Goal: Communication & Community: Connect with others

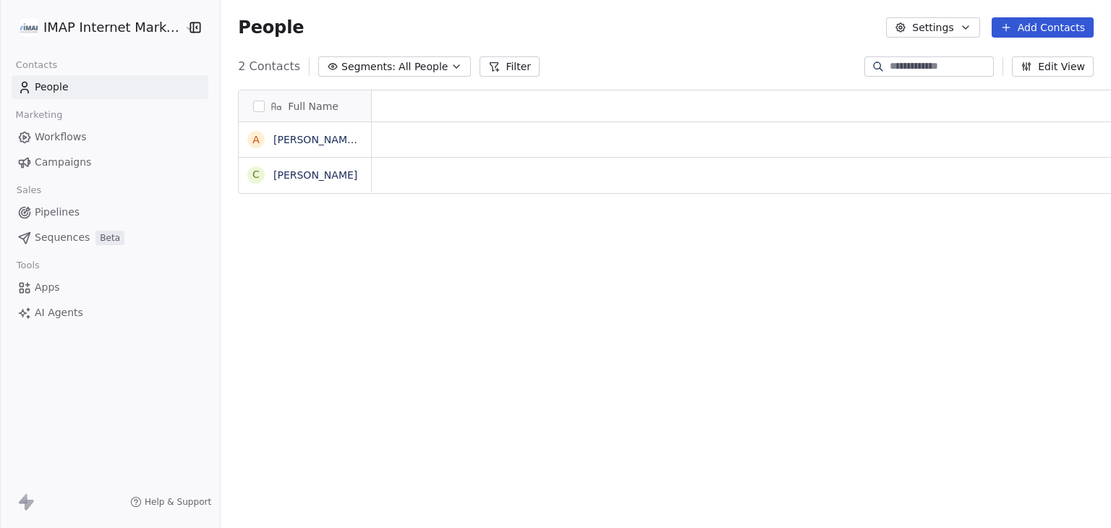
scroll to position [12, 12]
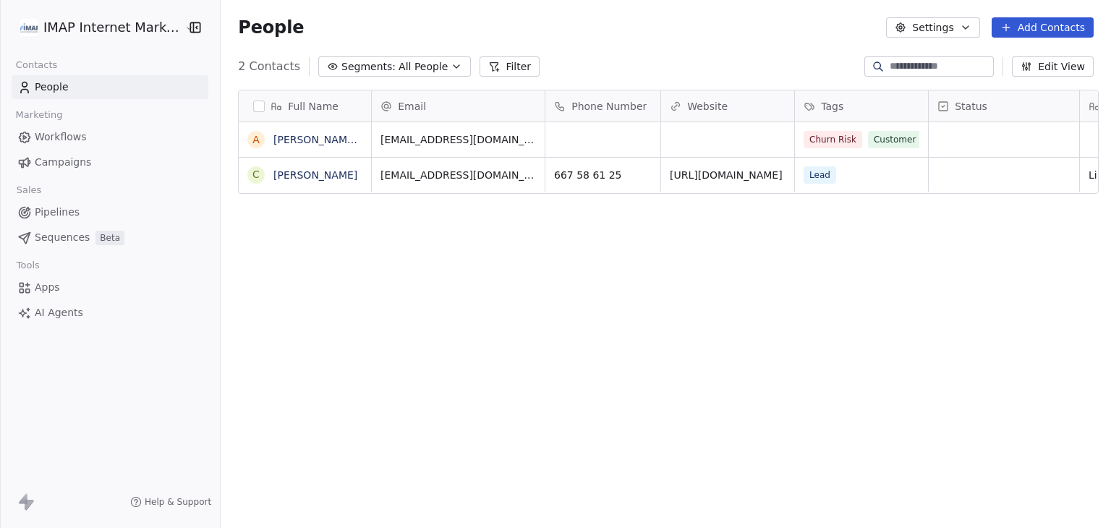
click at [106, 36] on html "IMAP Internet Marketing SL Contacts People Marketing Workflows Campaigns Sales …" at bounding box center [555, 264] width 1111 height 528
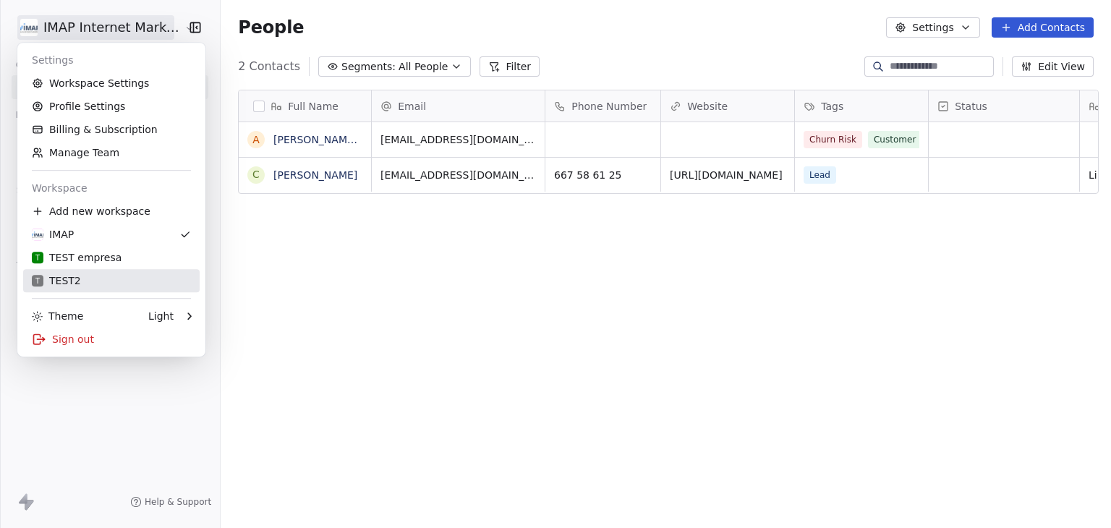
click at [71, 281] on div "T TEST2" at bounding box center [56, 280] width 49 height 14
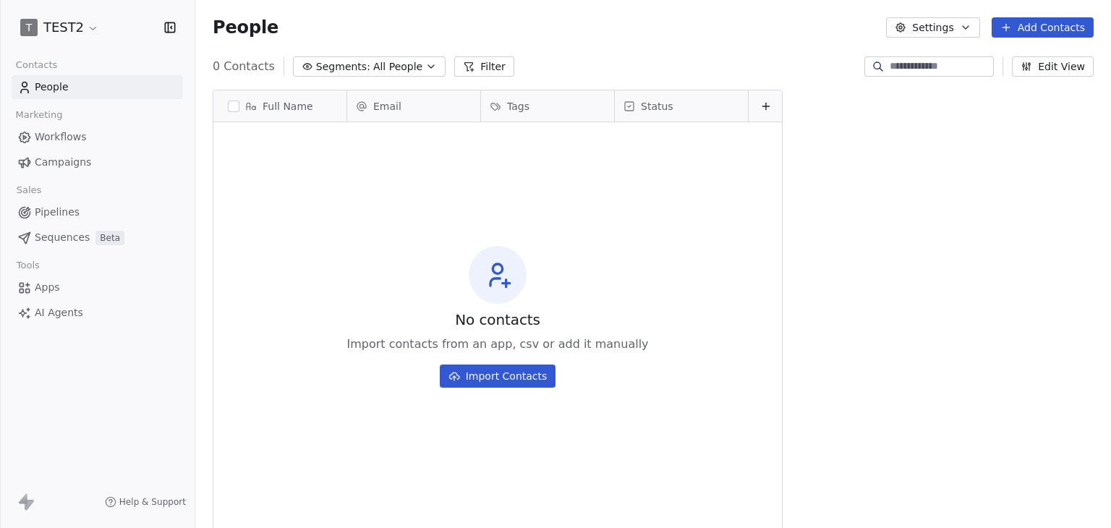
scroll to position [453, 904]
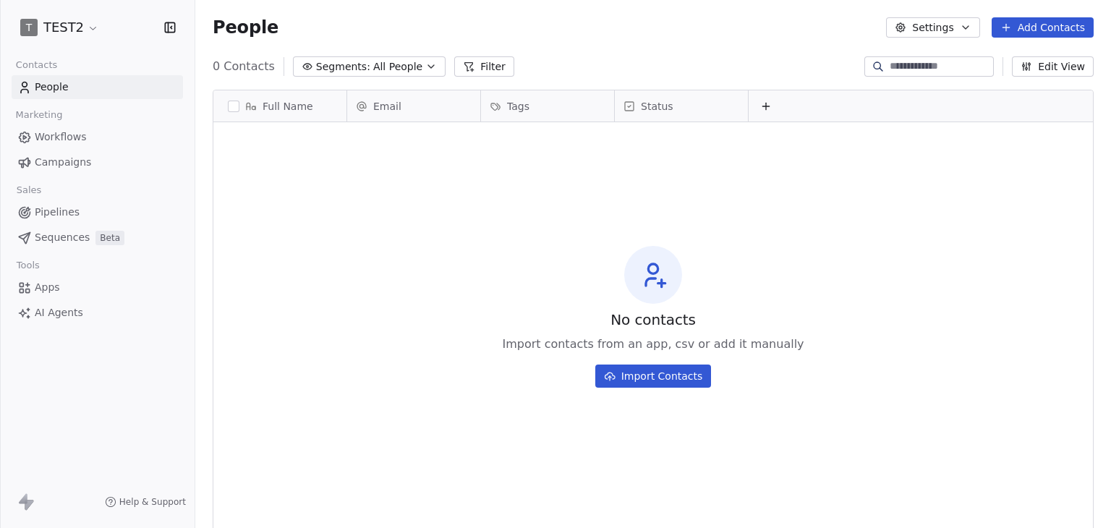
click at [62, 33] on html "T TEST2 Contacts People Marketing Workflows Campaigns Sales Pipelines Sequences…" at bounding box center [555, 264] width 1111 height 528
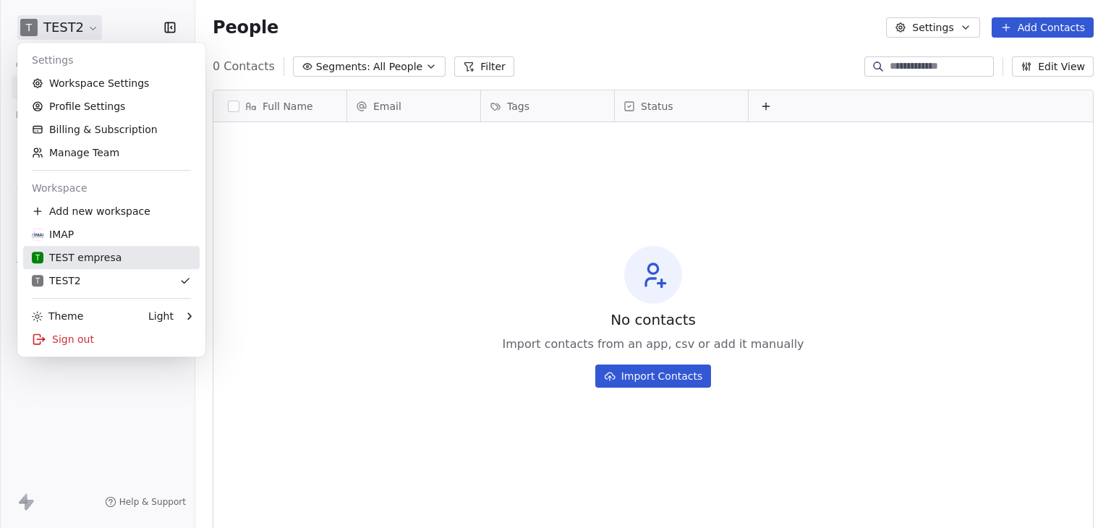
click at [58, 258] on div "T TEST empresa" at bounding box center [77, 257] width 90 height 14
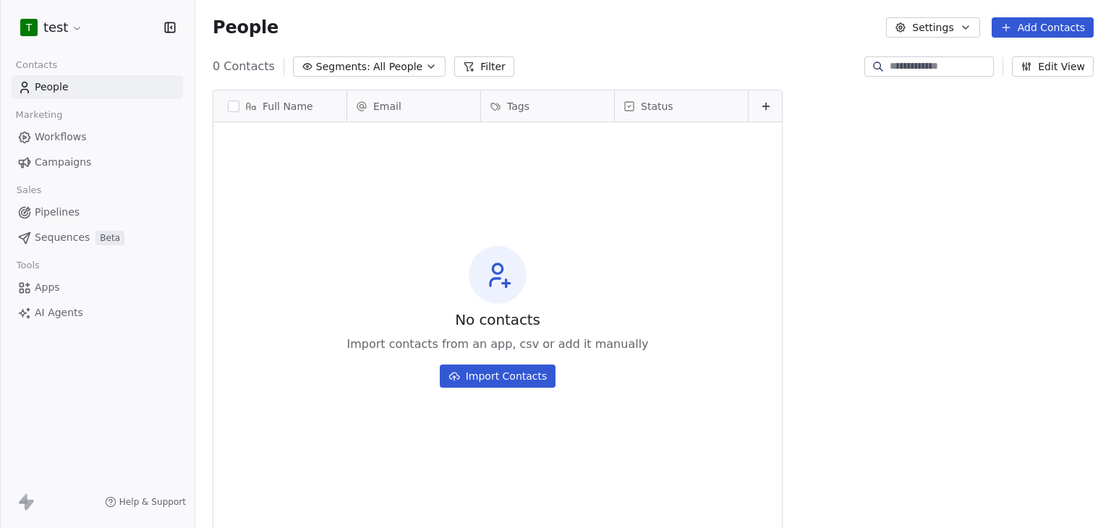
scroll to position [453, 904]
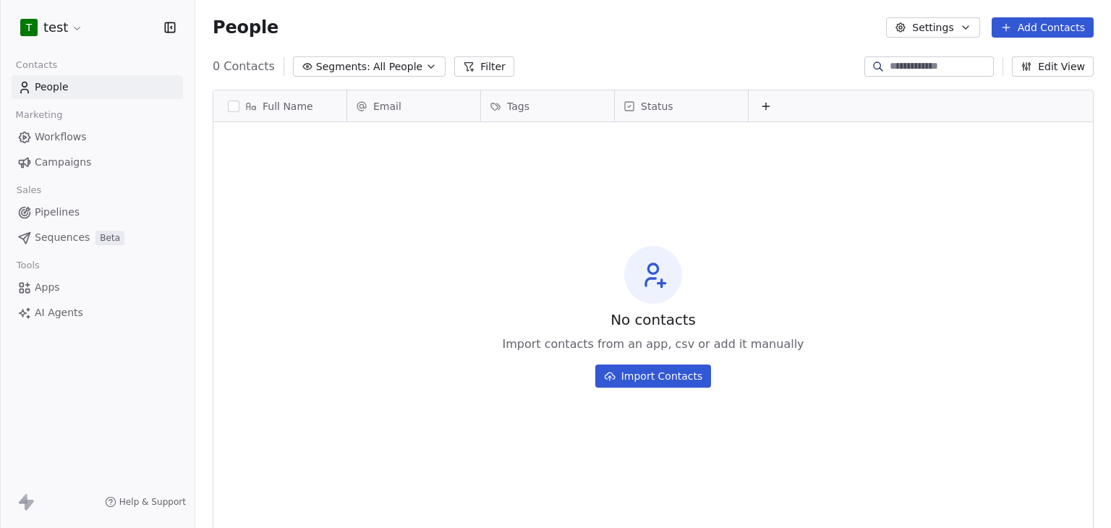
click at [1053, 35] on button "Add Contacts" at bounding box center [1043, 27] width 102 height 20
click at [1034, 60] on span "Create new contact" at bounding box center [1049, 58] width 99 height 15
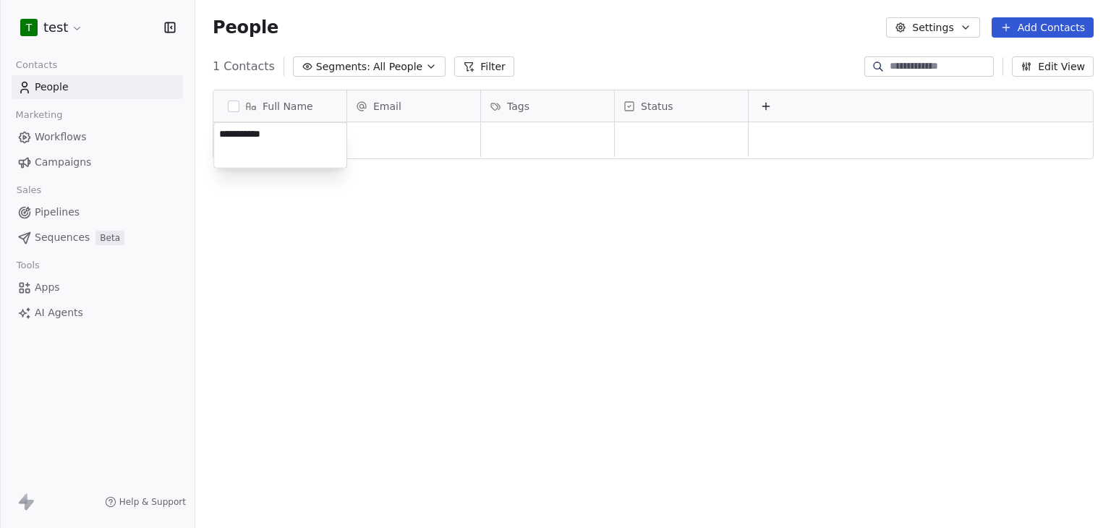
type textarea "**********"
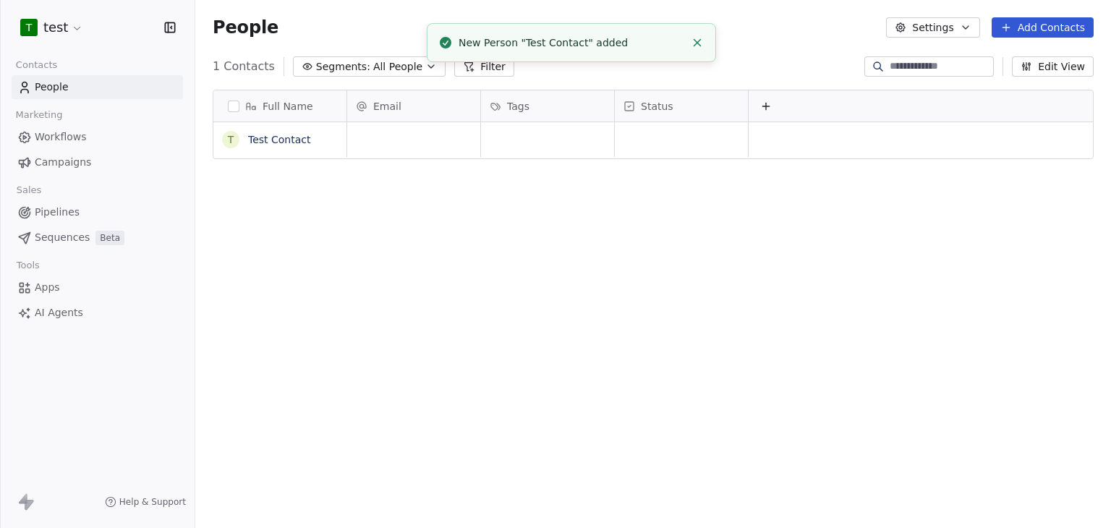
drag, startPoint x: 362, startPoint y: 317, endPoint x: 374, endPoint y: 287, distance: 31.8
click at [363, 313] on div "Full Name T Test Contact Email Tags Status To pick up a draggable item, press t…" at bounding box center [653, 310] width 916 height 464
click at [433, 116] on div "Email" at bounding box center [413, 105] width 133 height 31
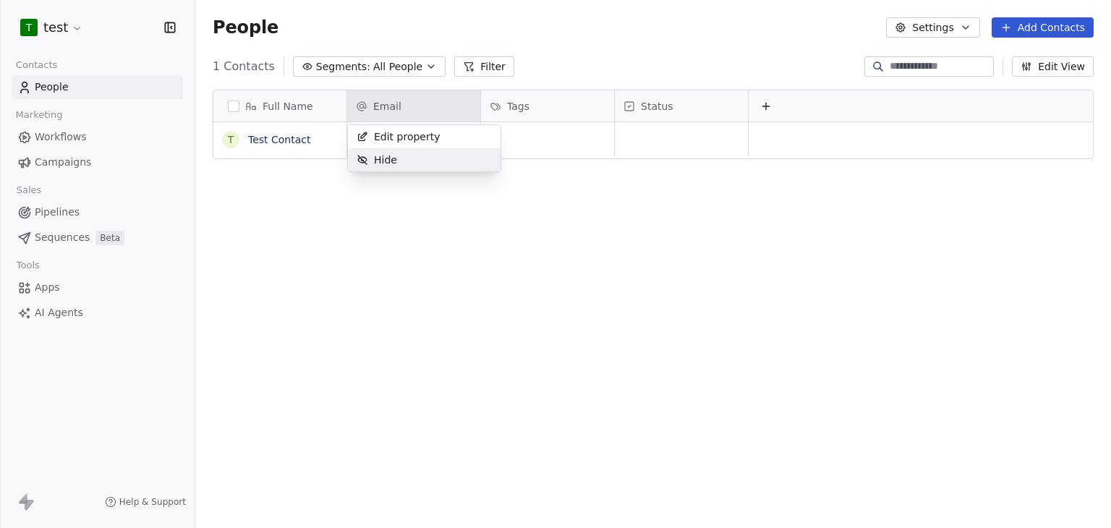
click at [464, 229] on html "T test Contacts People Marketing Workflows Campaigns Sales Pipelines Sequences …" at bounding box center [555, 264] width 1111 height 528
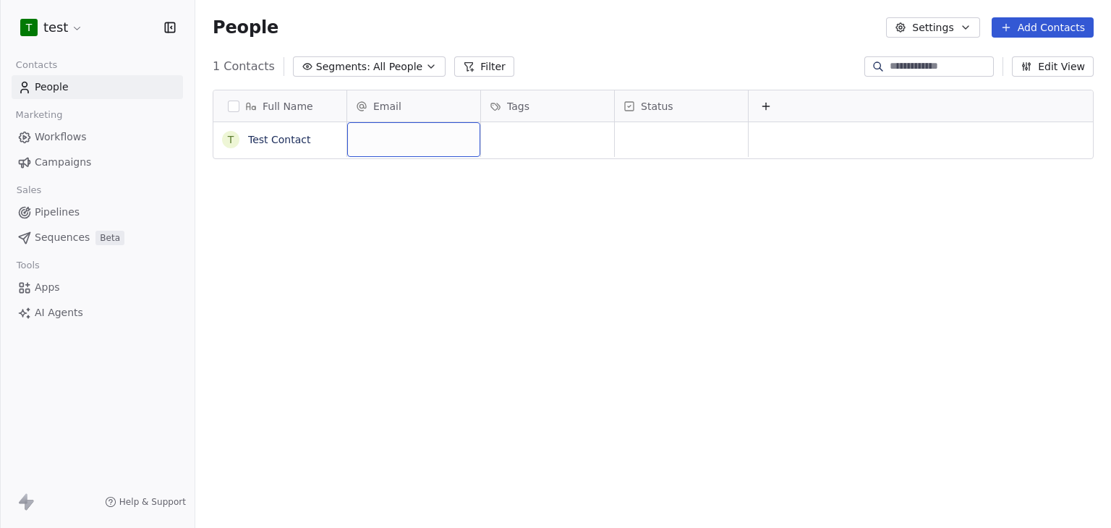
click at [381, 145] on div "grid" at bounding box center [413, 139] width 133 height 35
type input "**********"
click at [631, 274] on div "Full Name T Test Contact Email Tags Status [PERSON_NAME][EMAIL_ADDRESS][DOMAIN_…" at bounding box center [653, 310] width 916 height 464
click at [295, 143] on link "Test Contact" at bounding box center [279, 140] width 63 height 12
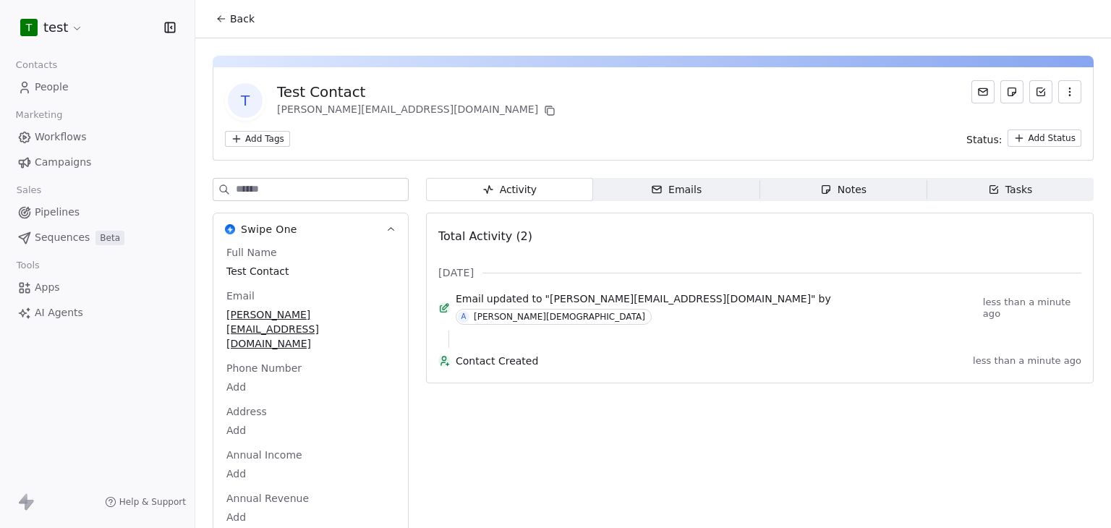
scroll to position [12, 0]
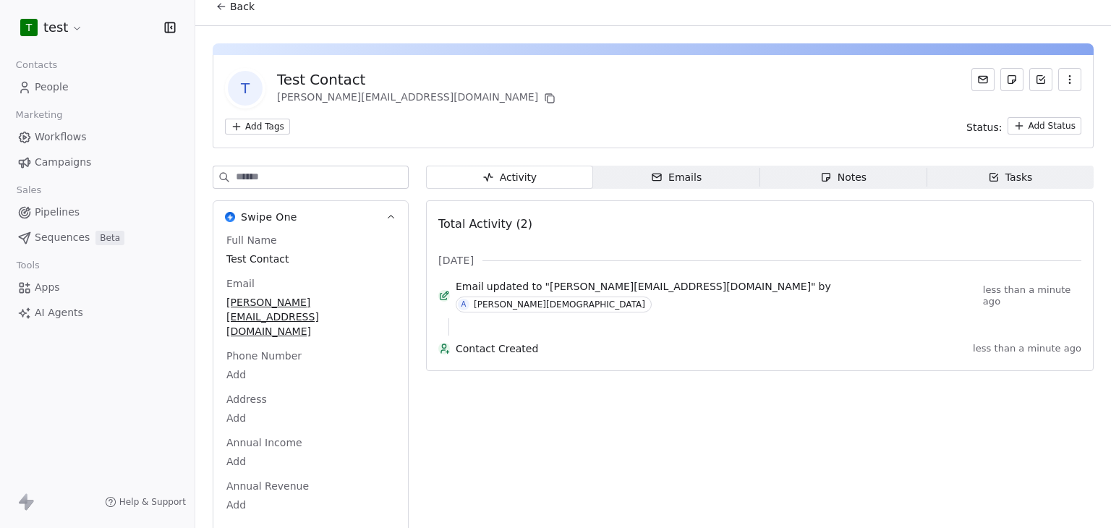
click at [675, 176] on div "Emails" at bounding box center [676, 177] width 51 height 15
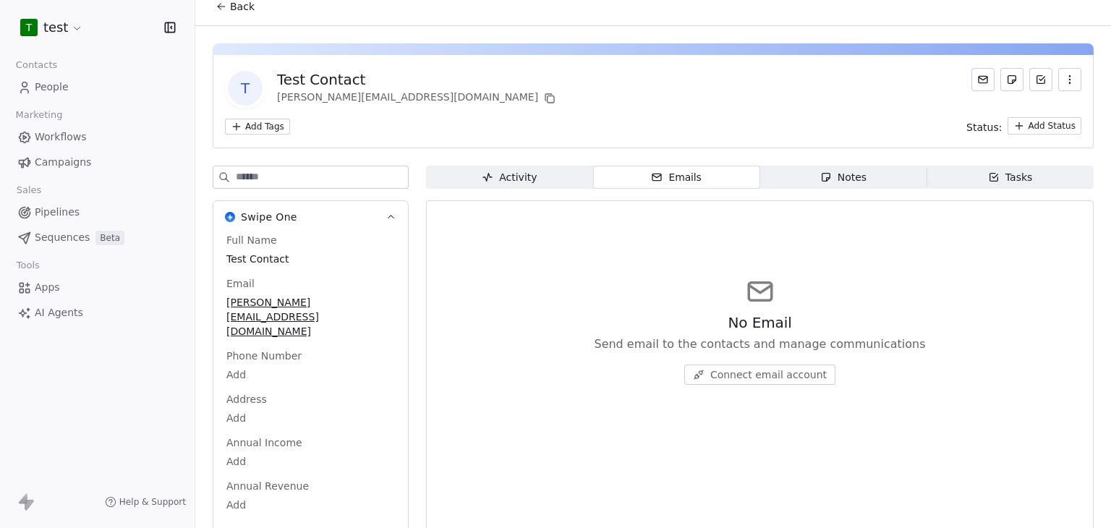
click at [767, 373] on span "Connect email account" at bounding box center [768, 374] width 116 height 14
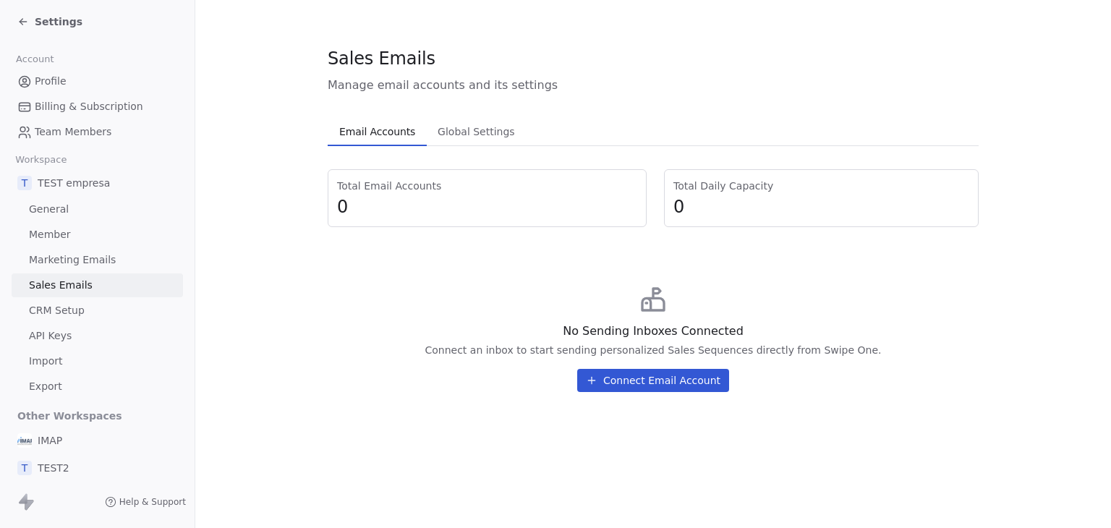
click at [27, 25] on icon at bounding box center [23, 22] width 12 height 12
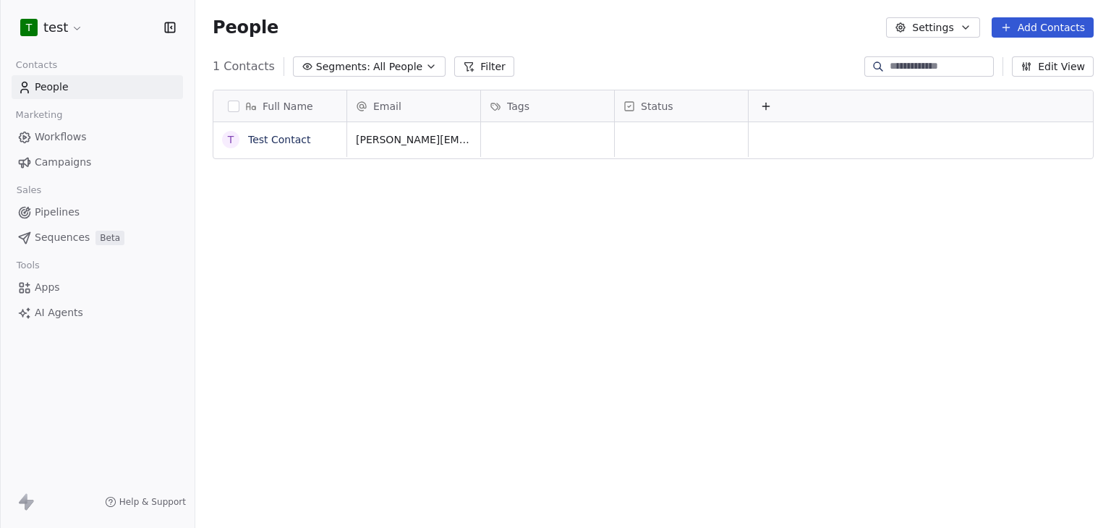
scroll to position [453, 904]
click at [229, 139] on button "grid" at bounding box center [231, 140] width 12 height 12
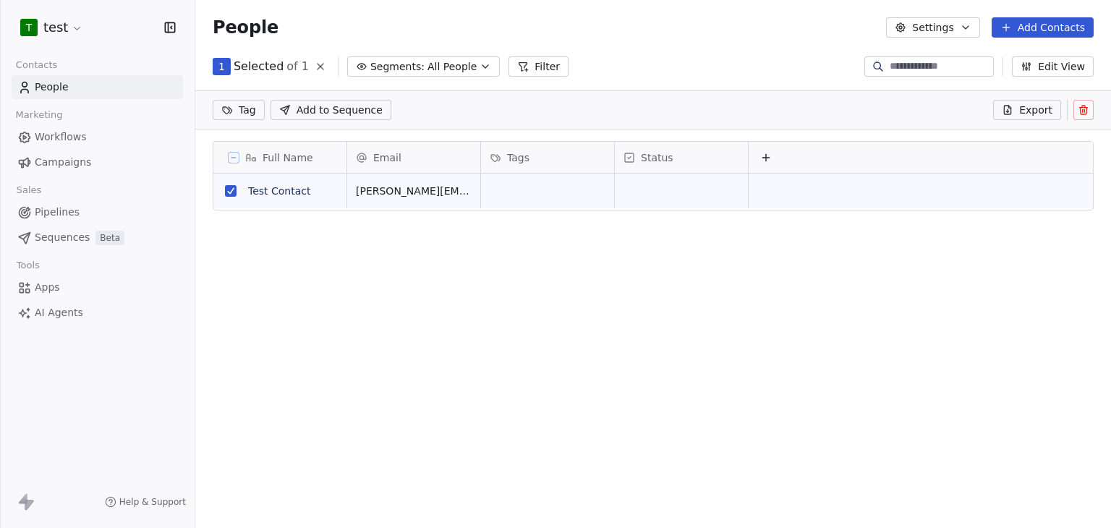
scroll to position [402, 904]
click at [1091, 109] on button at bounding box center [1083, 110] width 20 height 20
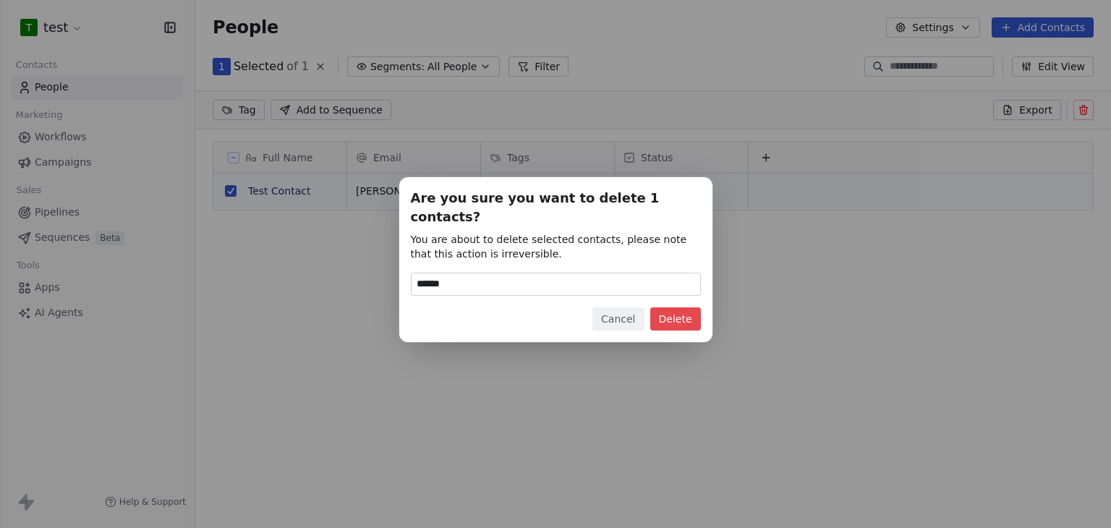
type input "******"
click at [663, 307] on button "Delete" at bounding box center [675, 318] width 51 height 23
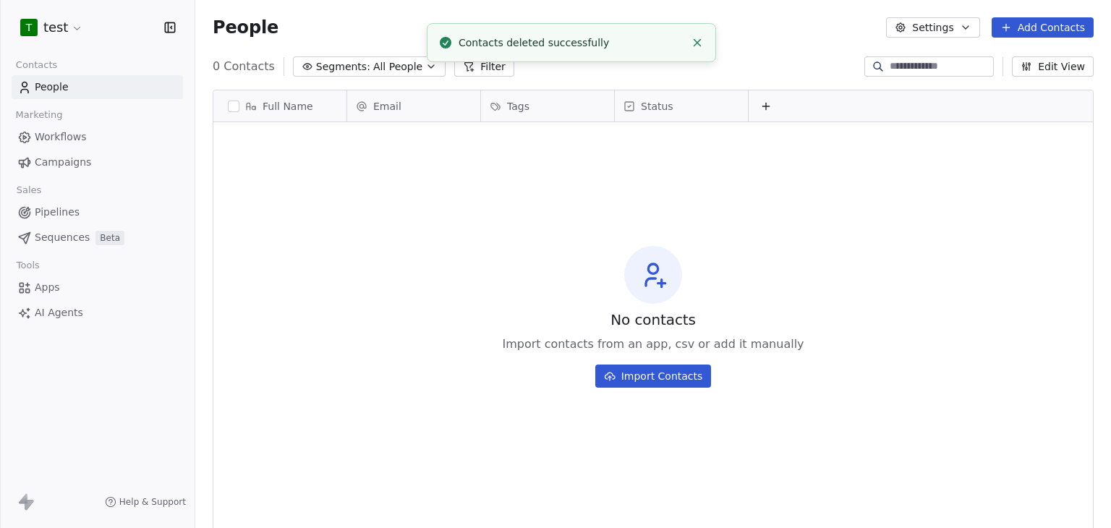
click at [72, 25] on html "T test Contacts People Marketing Workflows Campaigns Sales Pipelines Sequences …" at bounding box center [555, 264] width 1111 height 528
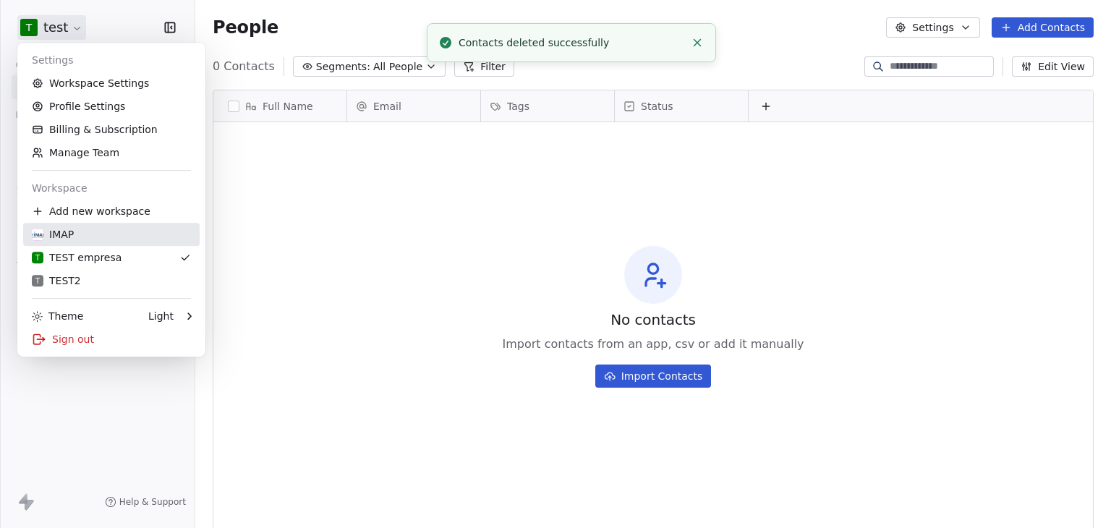
click at [61, 236] on div "IMAP" at bounding box center [53, 234] width 42 height 14
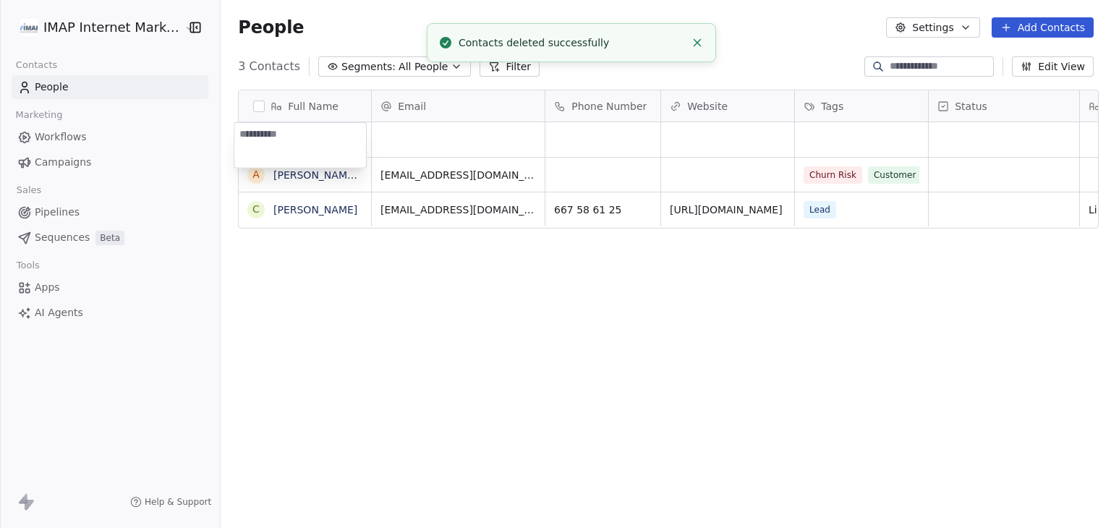
scroll to position [453, 884]
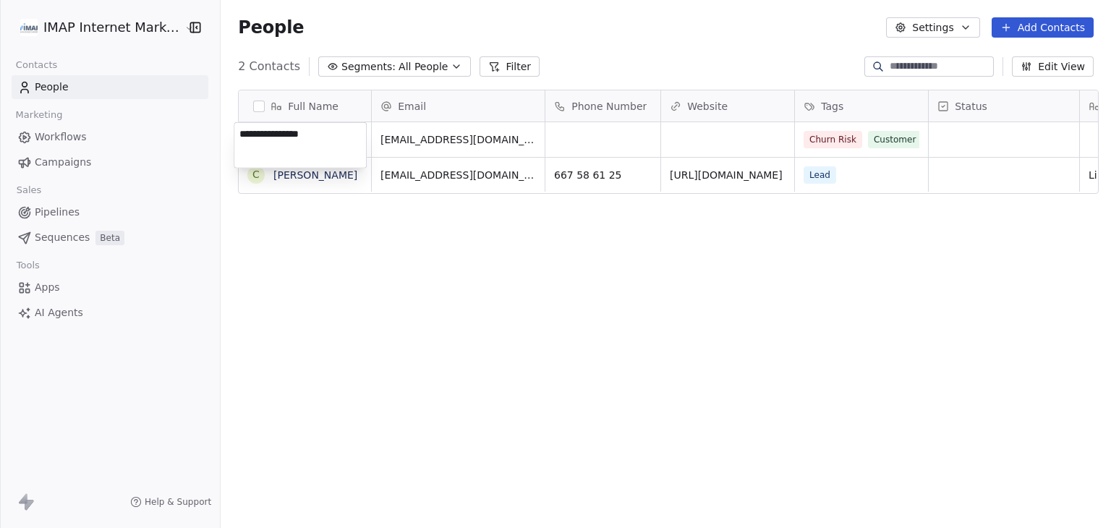
type textarea "******"
click at [616, 66] on html "IMAP Internet Marketing SL Contacts People Marketing Workflows Campaigns Sales …" at bounding box center [555, 264] width 1111 height 528
click at [1047, 33] on button "Add Contacts" at bounding box center [1043, 27] width 102 height 20
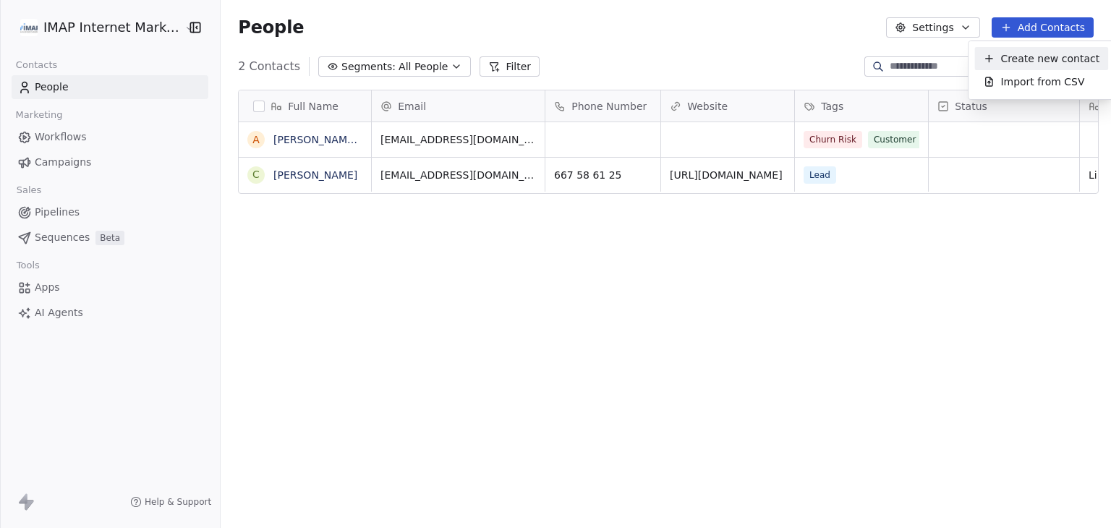
click at [1063, 61] on span "Create new contact" at bounding box center [1049, 58] width 99 height 15
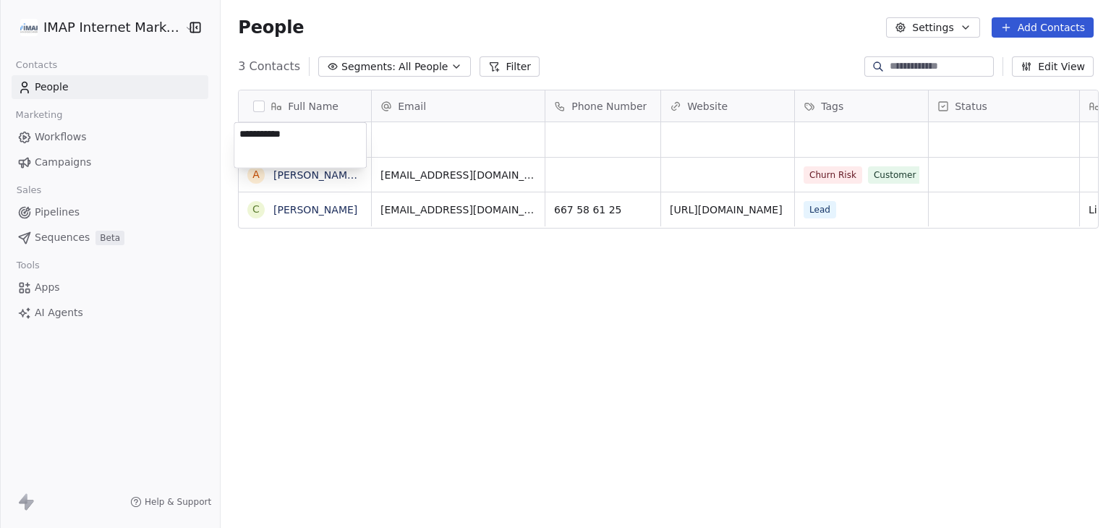
type textarea "**********"
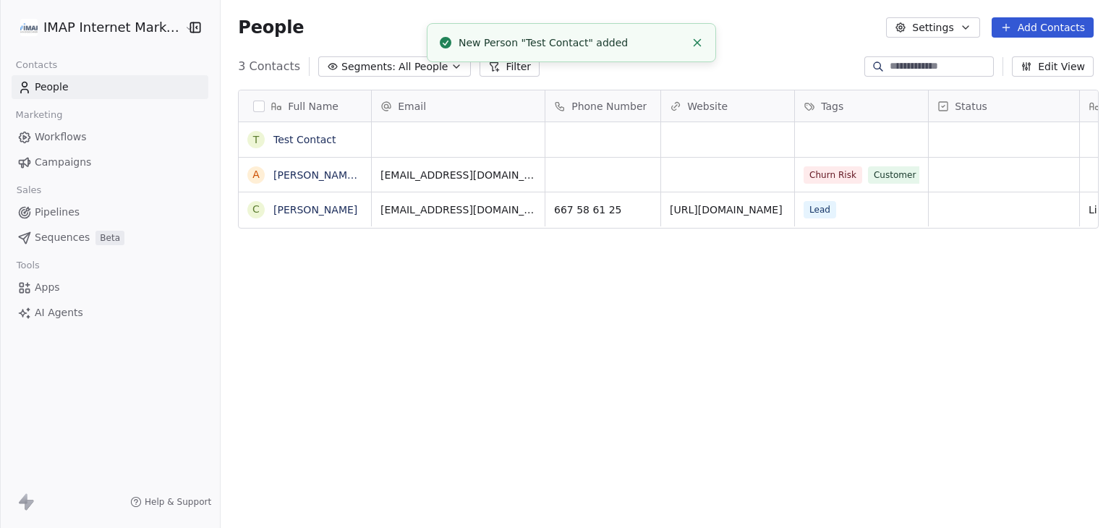
drag, startPoint x: 289, startPoint y: 268, endPoint x: 350, endPoint y: 203, distance: 88.5
click at [289, 268] on div "Full Name T Test Contact A [PERSON_NAME] C [PERSON_NAME] Email Phone Number Web…" at bounding box center [666, 310] width 890 height 464
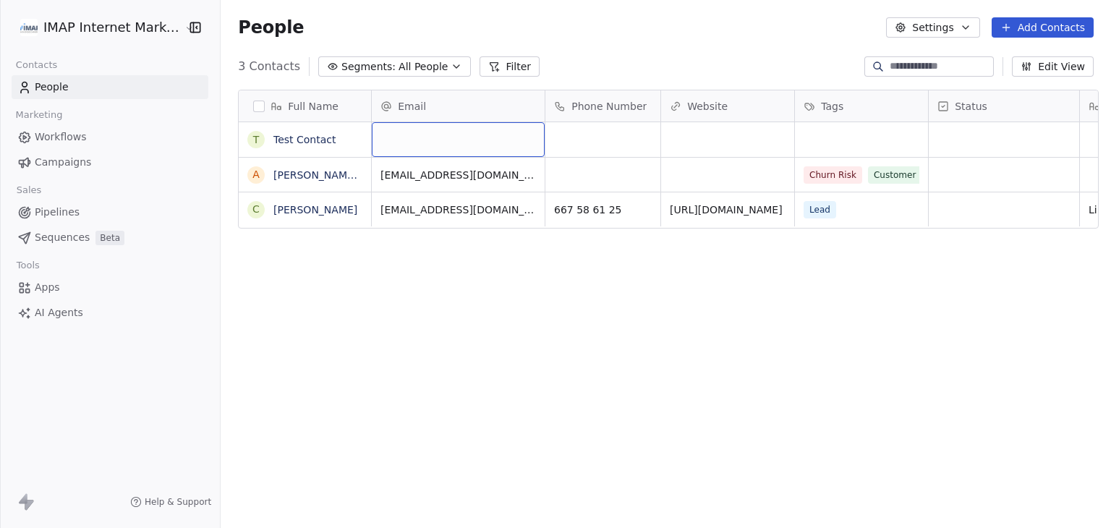
click at [407, 150] on div "grid" at bounding box center [458, 139] width 173 height 35
type input "**********"
click at [455, 268] on div "Full Name T Test Contact A [PERSON_NAME] C [PERSON_NAME] Email Phone Number Web…" at bounding box center [666, 310] width 890 height 464
click at [306, 139] on link "Test Contact" at bounding box center [304, 140] width 63 height 12
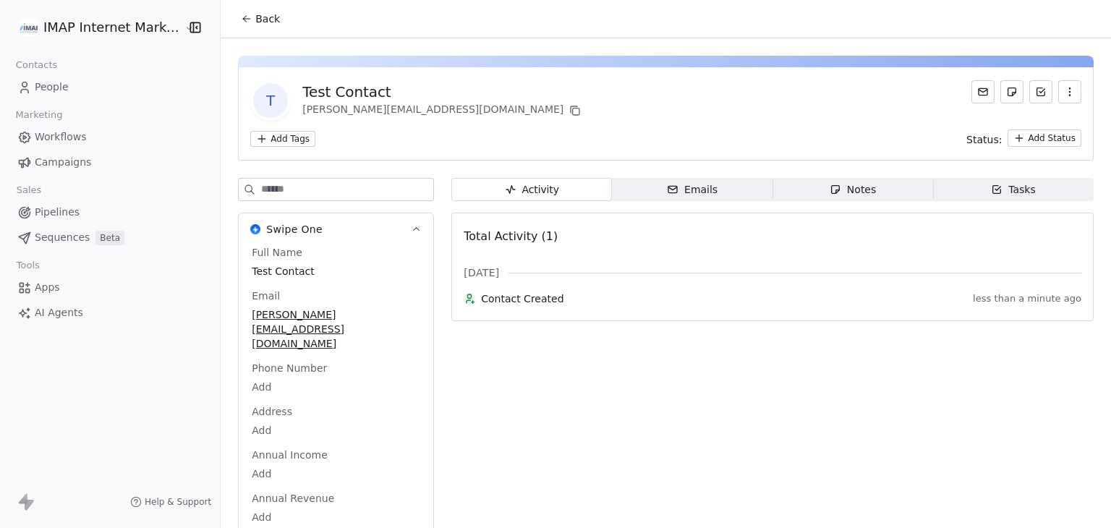
click at [577, 92] on div "T Test Contact [PERSON_NAME][EMAIL_ADDRESS][DOMAIN_NAME]" at bounding box center [665, 100] width 831 height 41
click at [637, 184] on span "Emails Emails" at bounding box center [692, 189] width 161 height 23
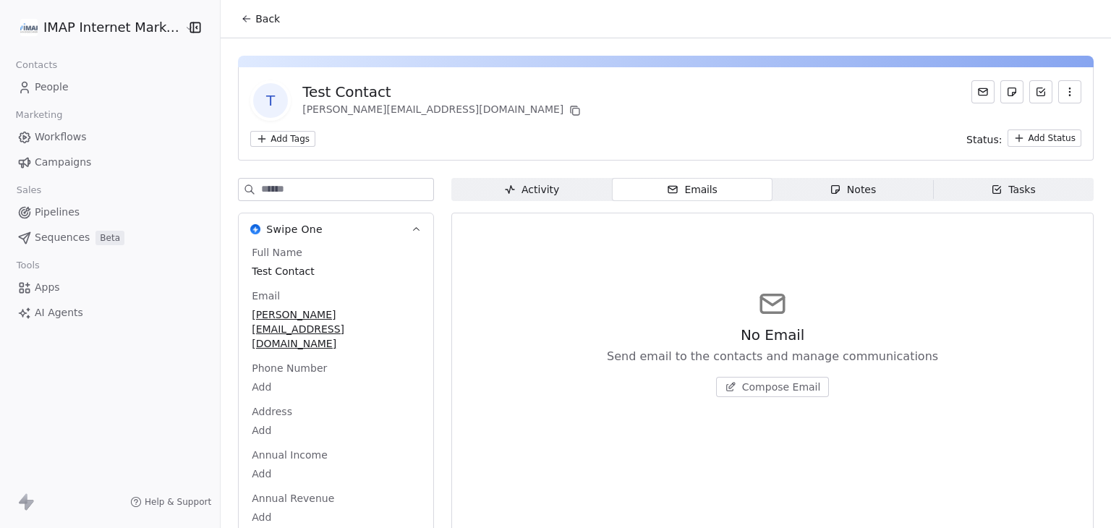
click at [754, 392] on span "Compose Email" at bounding box center [781, 387] width 79 height 14
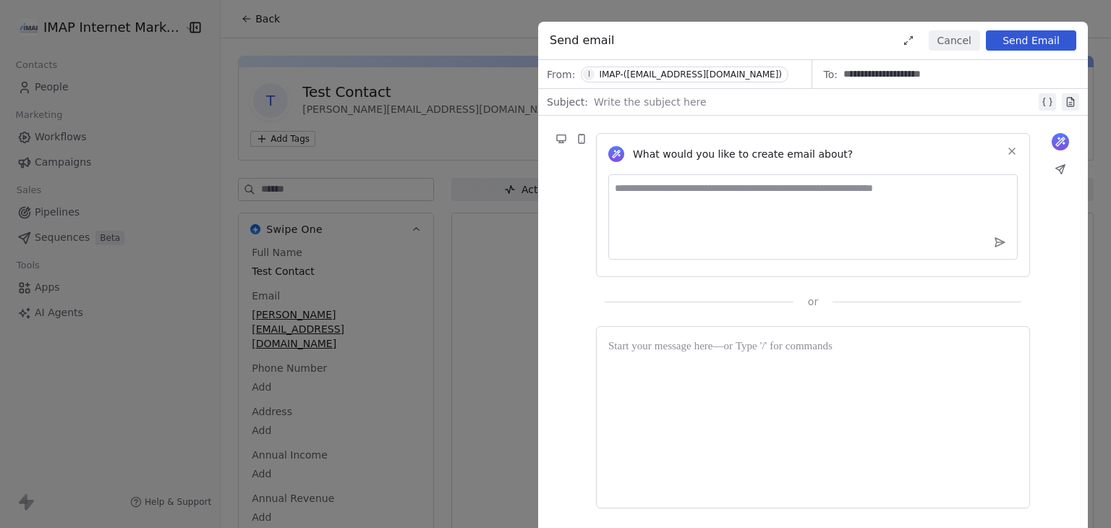
click at [675, 203] on textarea at bounding box center [812, 216] width 409 height 85
type textarea "**********"
click at [998, 242] on icon at bounding box center [999, 242] width 9 height 9
click at [1001, 238] on icon at bounding box center [999, 242] width 13 height 13
click at [943, 34] on button "Cancel" at bounding box center [954, 40] width 51 height 20
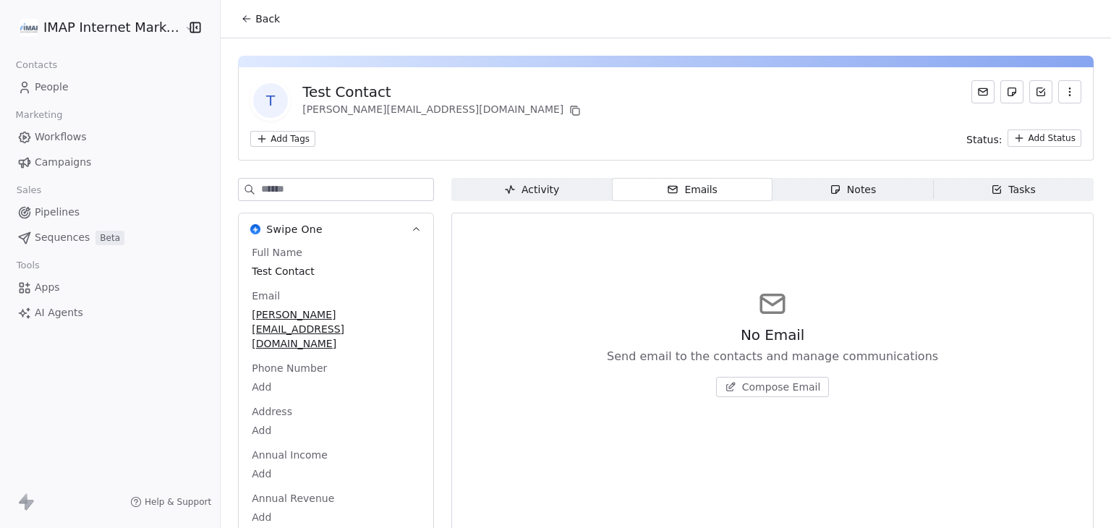
click at [265, 25] on span "Back" at bounding box center [267, 19] width 25 height 14
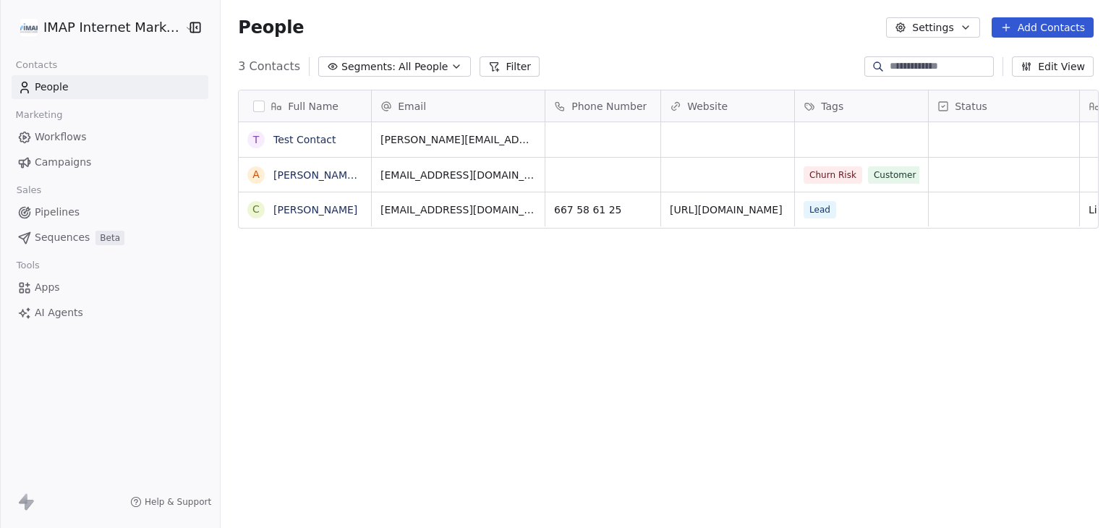
scroll to position [453, 884]
click at [385, 373] on div "Full Name T Test Contact A [PERSON_NAME] C [PERSON_NAME] Email Phone Number Web…" at bounding box center [666, 310] width 890 height 464
